Goal: Task Accomplishment & Management: Complete application form

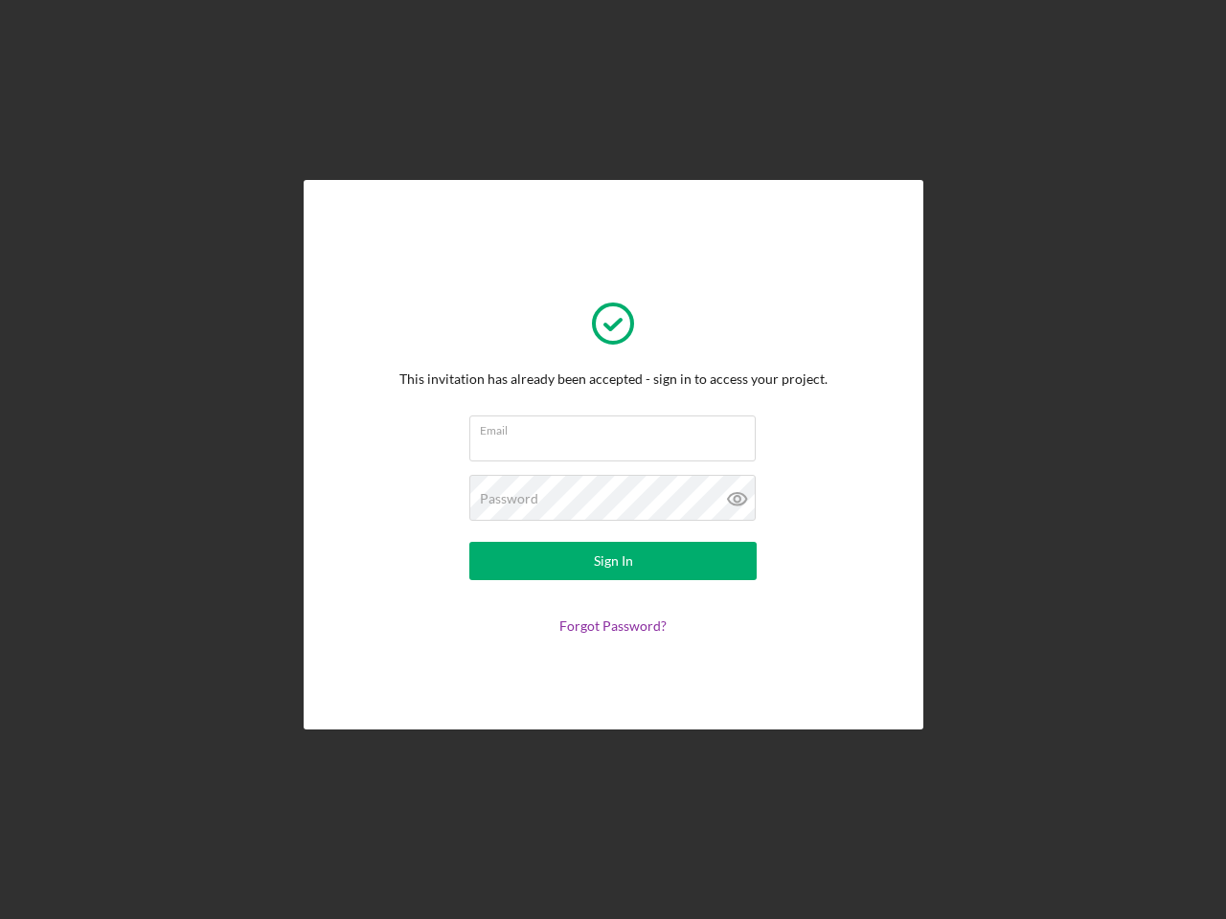
click at [613, 460] on input "Email" at bounding box center [612, 439] width 286 height 46
click at [738, 499] on icon at bounding box center [738, 499] width 48 height 48
